Goal: Transaction & Acquisition: Purchase product/service

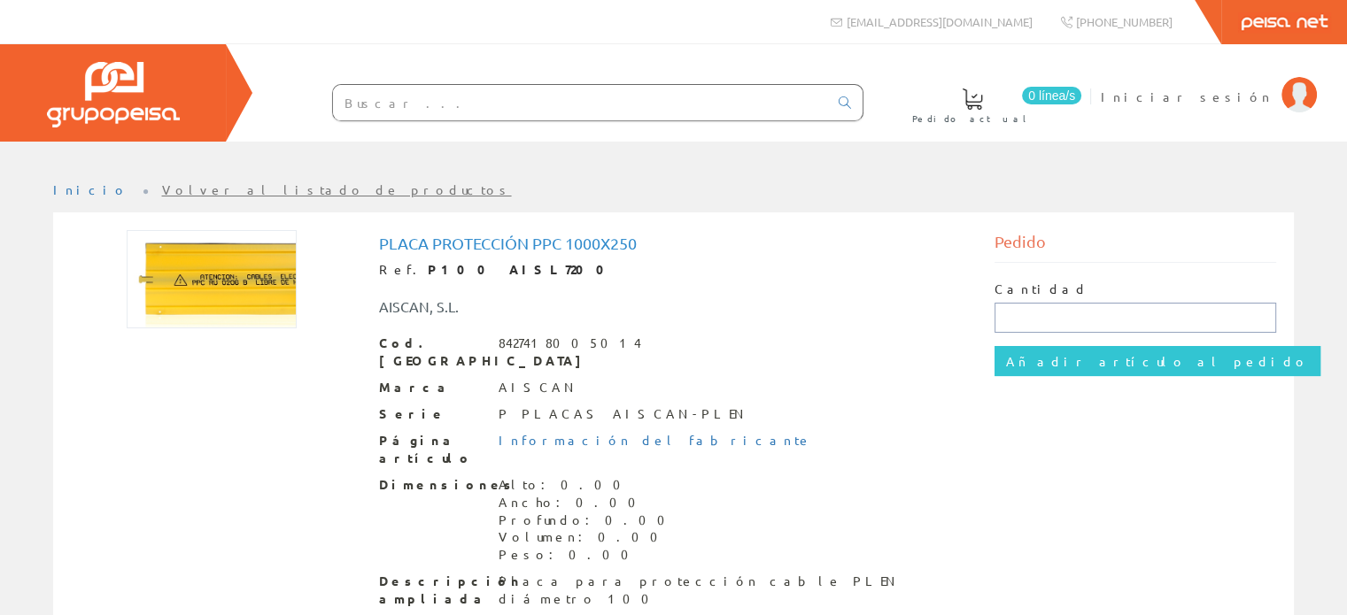
click at [1024, 318] on input "text" at bounding box center [1135, 318] width 282 height 30
type input "100"
click at [994, 346] on input "Añadir artículo al pedido" at bounding box center [1157, 361] width 326 height 30
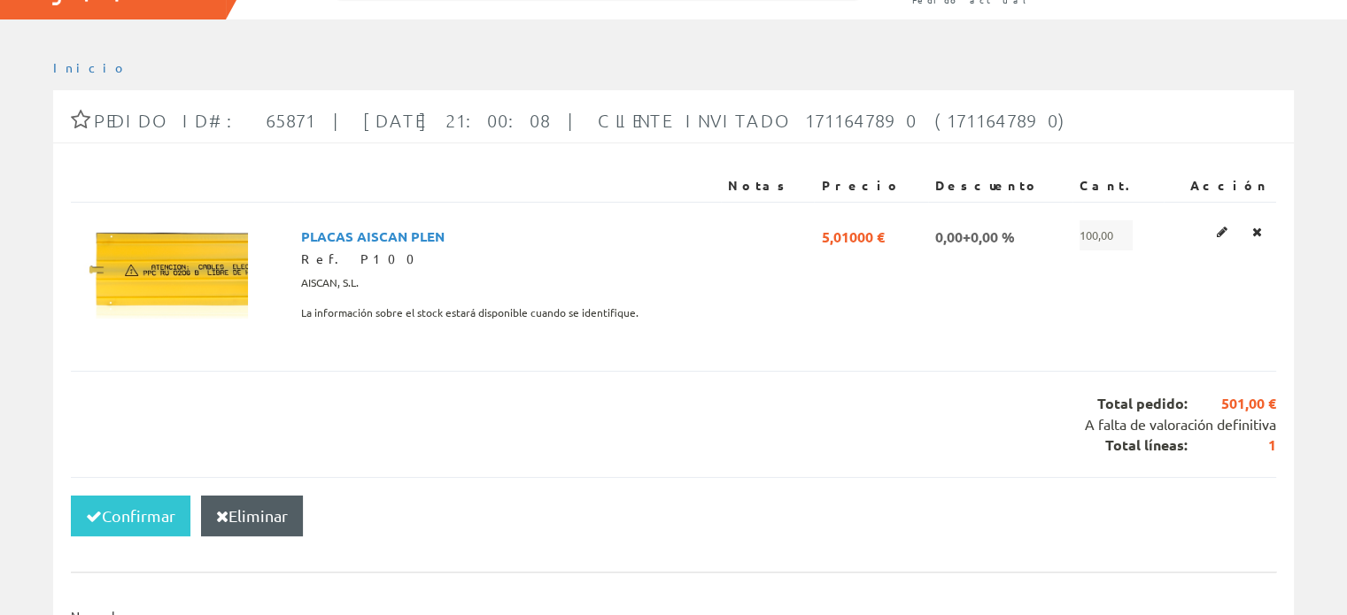
scroll to position [127, 0]
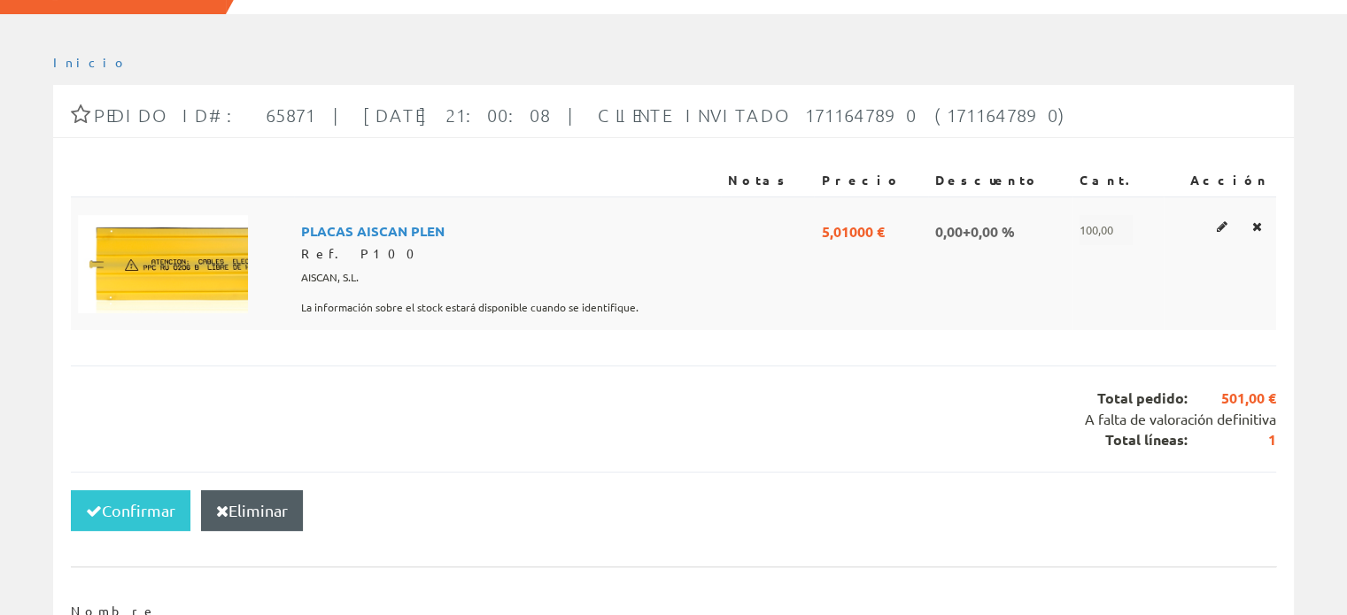
click at [181, 251] on img at bounding box center [163, 264] width 170 height 98
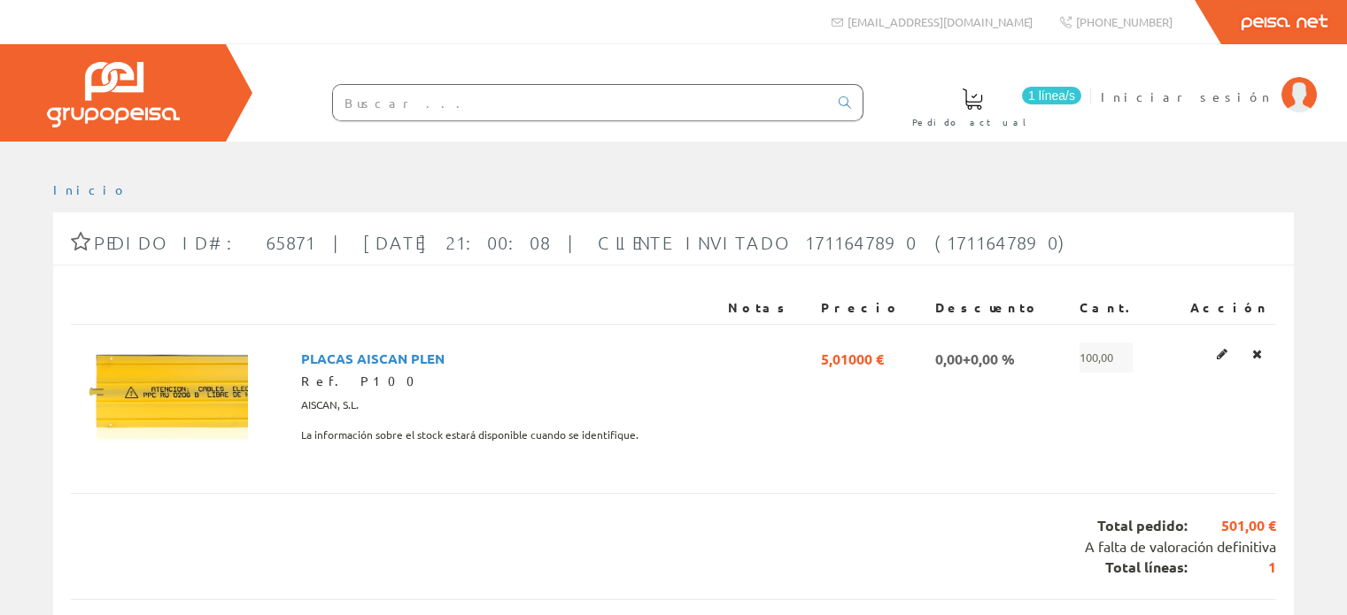
scroll to position [127, 0]
